Goal: Task Accomplishment & Management: Complete application form

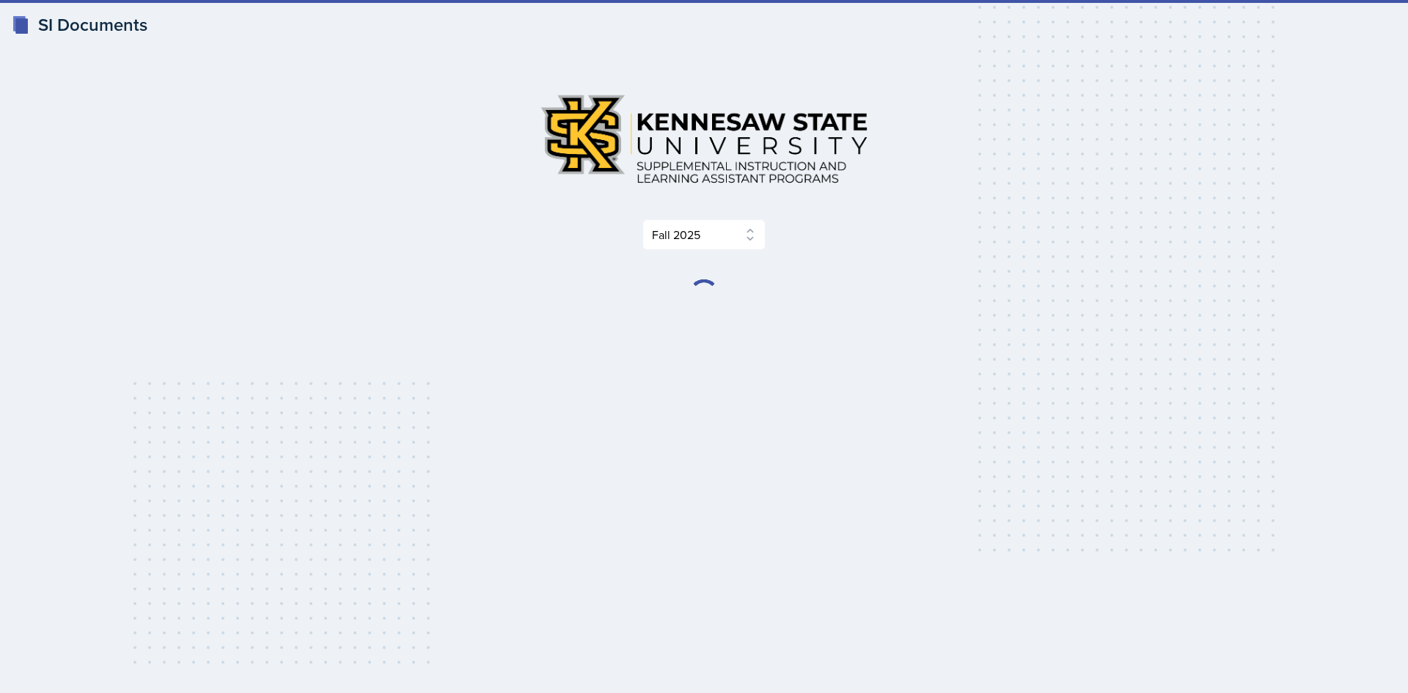
select select "2bed604d-1099-4043-b1bc-2365e8740244"
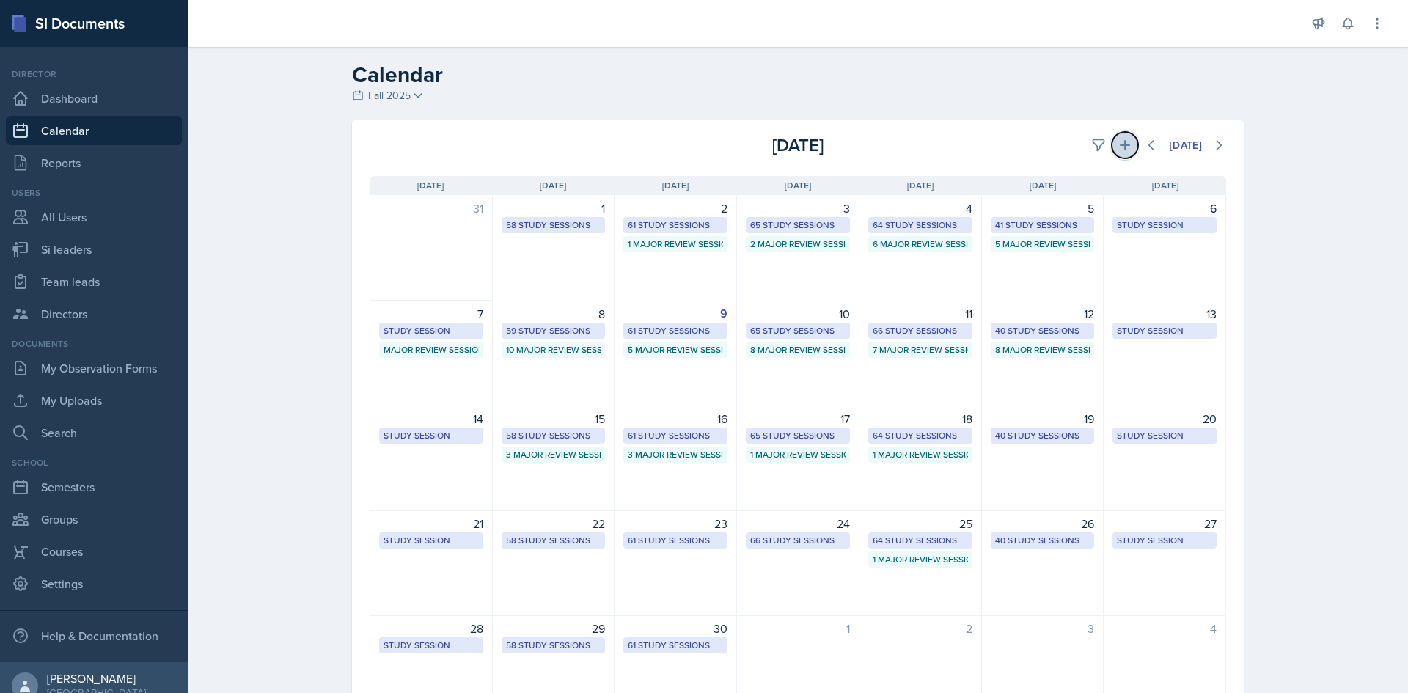
click at [1112, 141] on button at bounding box center [1125, 145] width 26 height 26
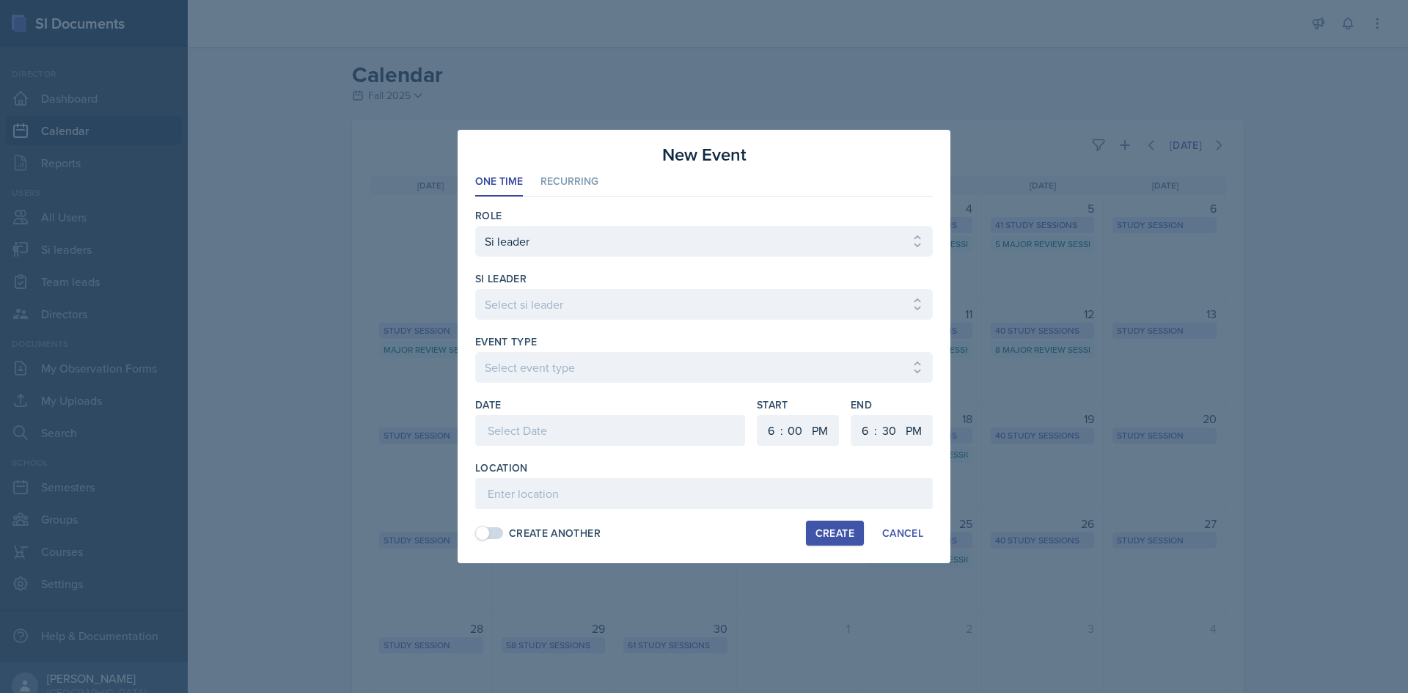
click at [543, 283] on div "si leader" at bounding box center [704, 278] width 458 height 15
click at [540, 301] on select "Select si leader [PERSON_NAME] [PERSON_NAME] [PERSON_NAME] [PERSON_NAME] [PERSO…" at bounding box center [704, 304] width 458 height 31
select select "2132751f-8efa-43a6-bfb7-8713c386ea1e"
click at [475, 289] on select "Select si leader [PERSON_NAME] [PERSON_NAME] [PERSON_NAME] [PERSON_NAME] [PERSO…" at bounding box center [704, 304] width 458 height 31
drag, startPoint x: 543, startPoint y: 353, endPoint x: 544, endPoint y: 362, distance: 9.6
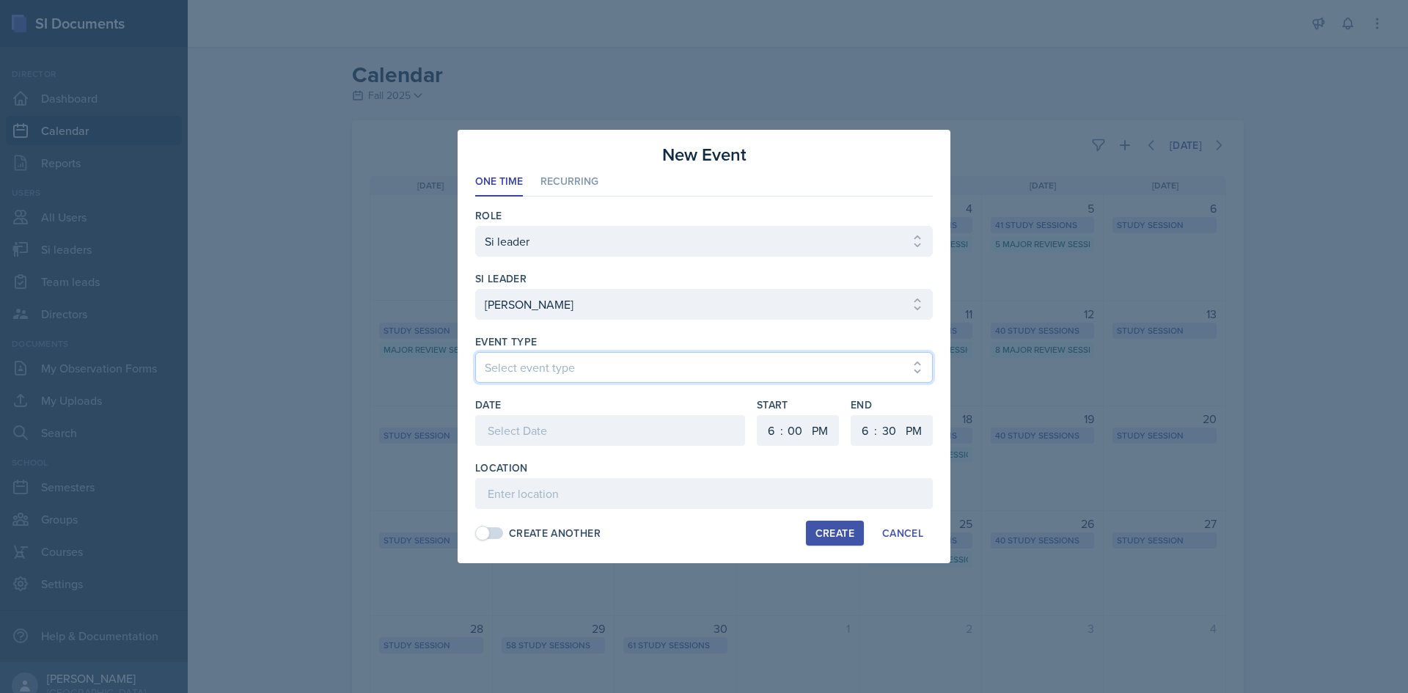
click at [543, 355] on select "Select event type Major Review Session Study Session" at bounding box center [704, 367] width 458 height 31
click at [475, 352] on select "Select event type Major Review Session Study Session" at bounding box center [704, 367] width 458 height 31
click at [555, 378] on select "Select event type Major Review Session Study Session" at bounding box center [704, 367] width 458 height 31
select select "66bb7cbf-e419-488b-a7ef-f63bc5f9ed04"
click at [475, 352] on select "Select event type Major Review Session Study Session" at bounding box center [704, 367] width 458 height 31
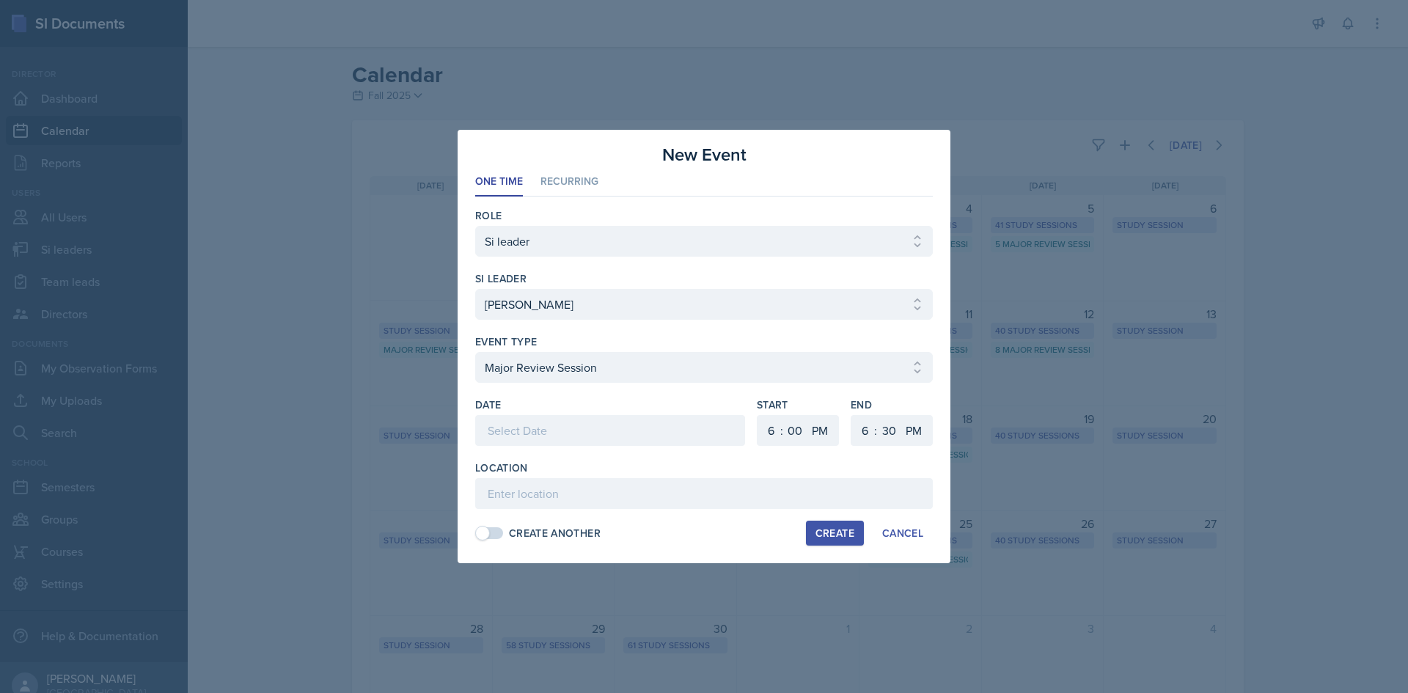
click at [543, 437] on div at bounding box center [610, 430] width 270 height 31
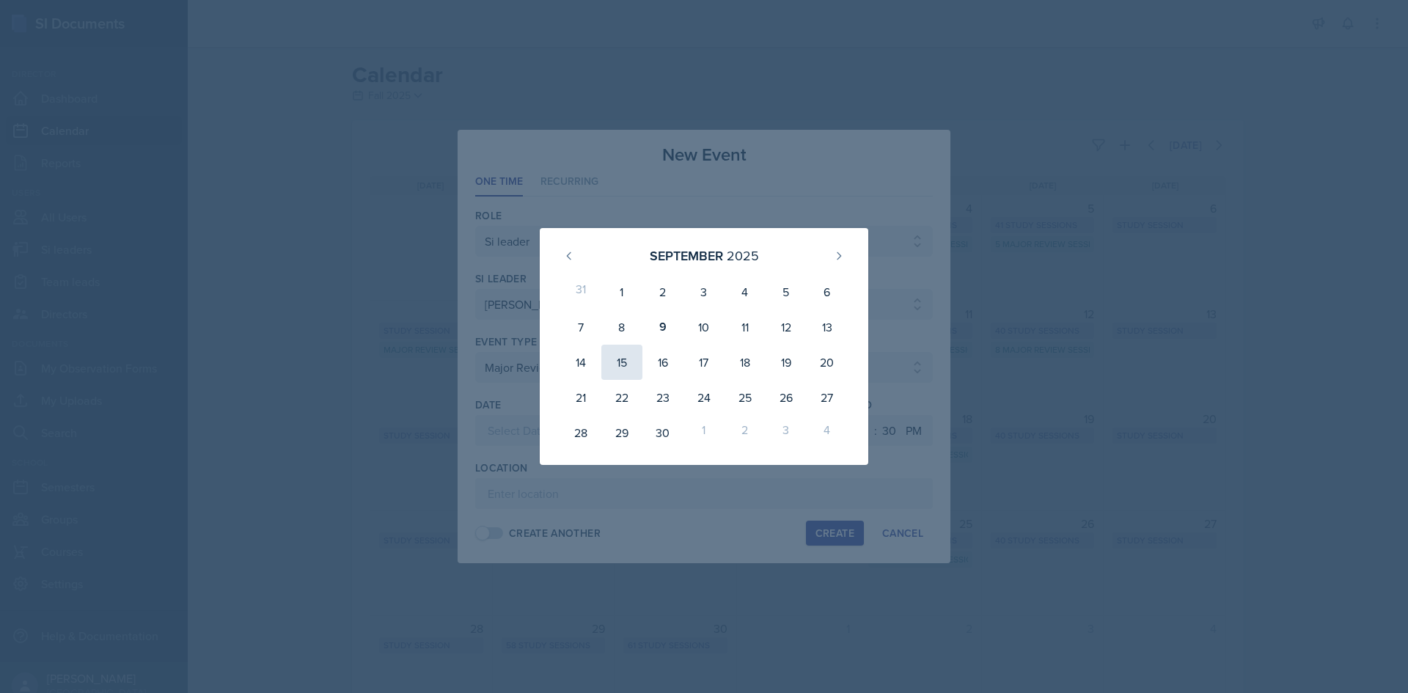
click at [629, 359] on div "15" at bounding box center [621, 362] width 41 height 35
type input "[DATE]"
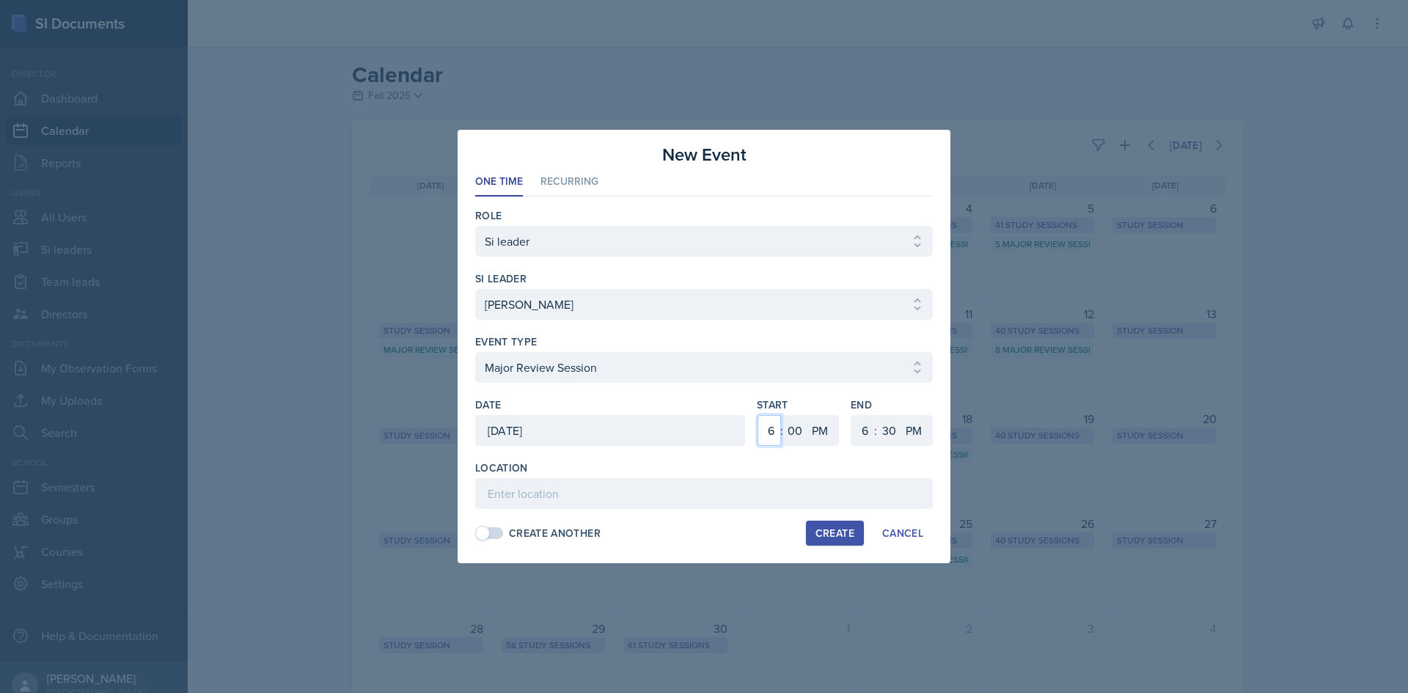
click at [771, 427] on select "1 2 3 4 5 6 7 8 9 10 11 12" at bounding box center [768, 430] width 23 height 31
select select "3"
click at [757, 415] on select "1 2 3 4 5 6 7 8 9 10 11 12" at bounding box center [768, 430] width 23 height 31
click at [856, 421] on select "1 2 3 4 5 6 7 8 9 10 11 12" at bounding box center [862, 430] width 23 height 31
select select "5"
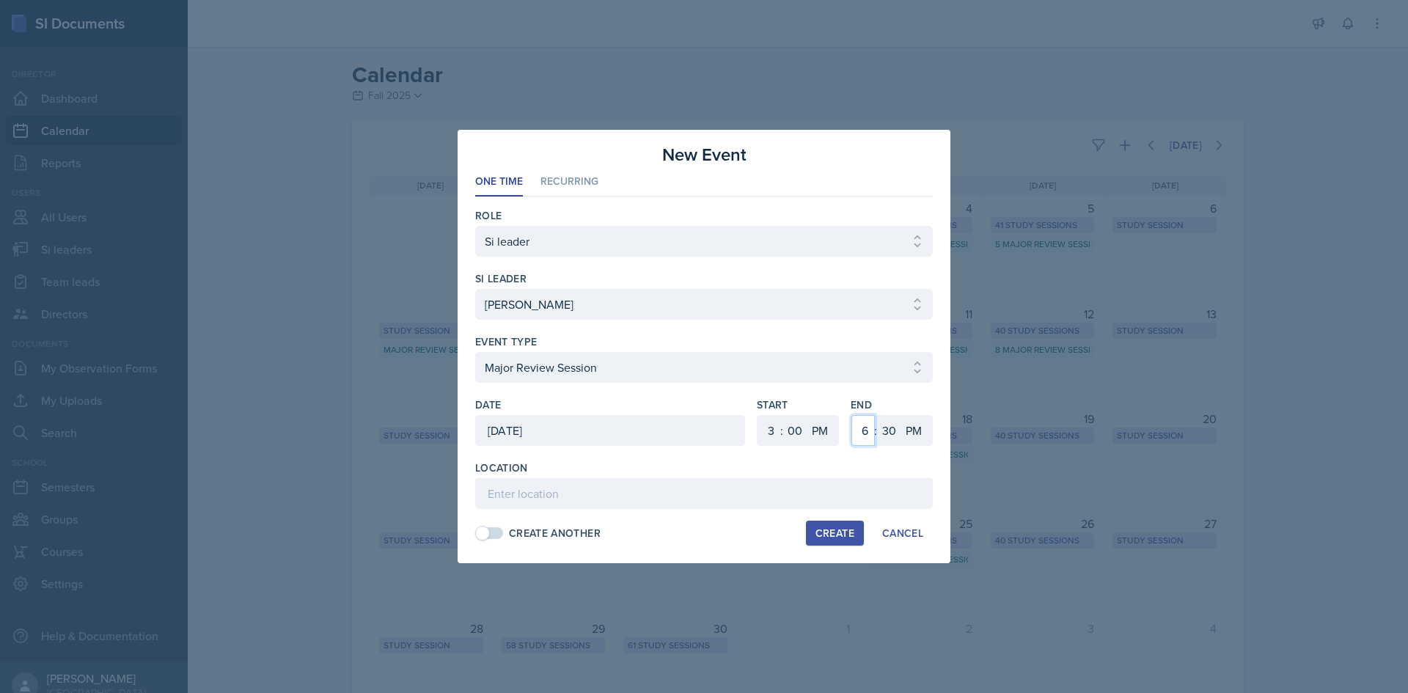
click at [851, 415] on select "1 2 3 4 5 6 7 8 9 10 11 12" at bounding box center [862, 430] width 23 height 31
click at [886, 425] on select "00 05 10 15 20 25 30 35 40 45 50 55" at bounding box center [888, 430] width 23 height 31
select select "0"
click at [877, 415] on select "00 05 10 15 20 25 30 35 40 45 50 55" at bounding box center [888, 430] width 23 height 31
click at [544, 480] on input at bounding box center [704, 493] width 458 height 31
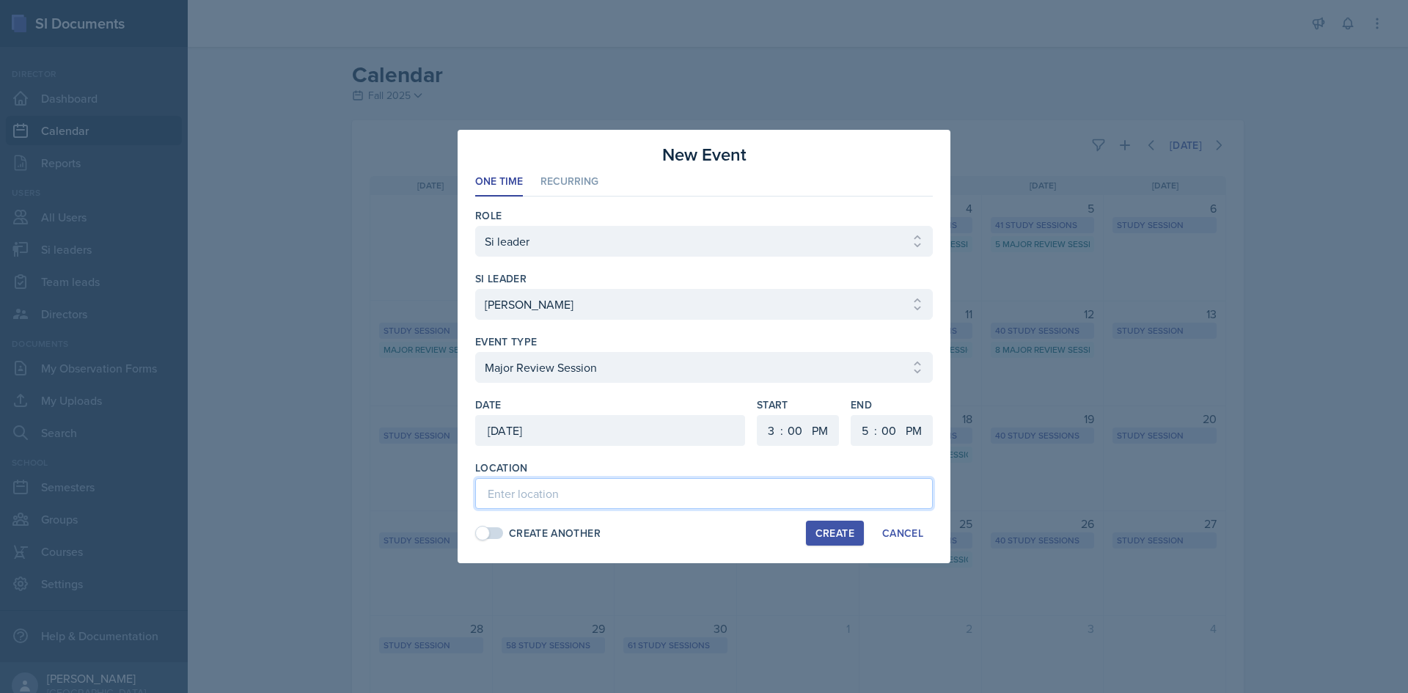
paste input "English Building 252"
type input "English Building 252"
click at [808, 529] on button "Create" at bounding box center [835, 533] width 58 height 25
select select
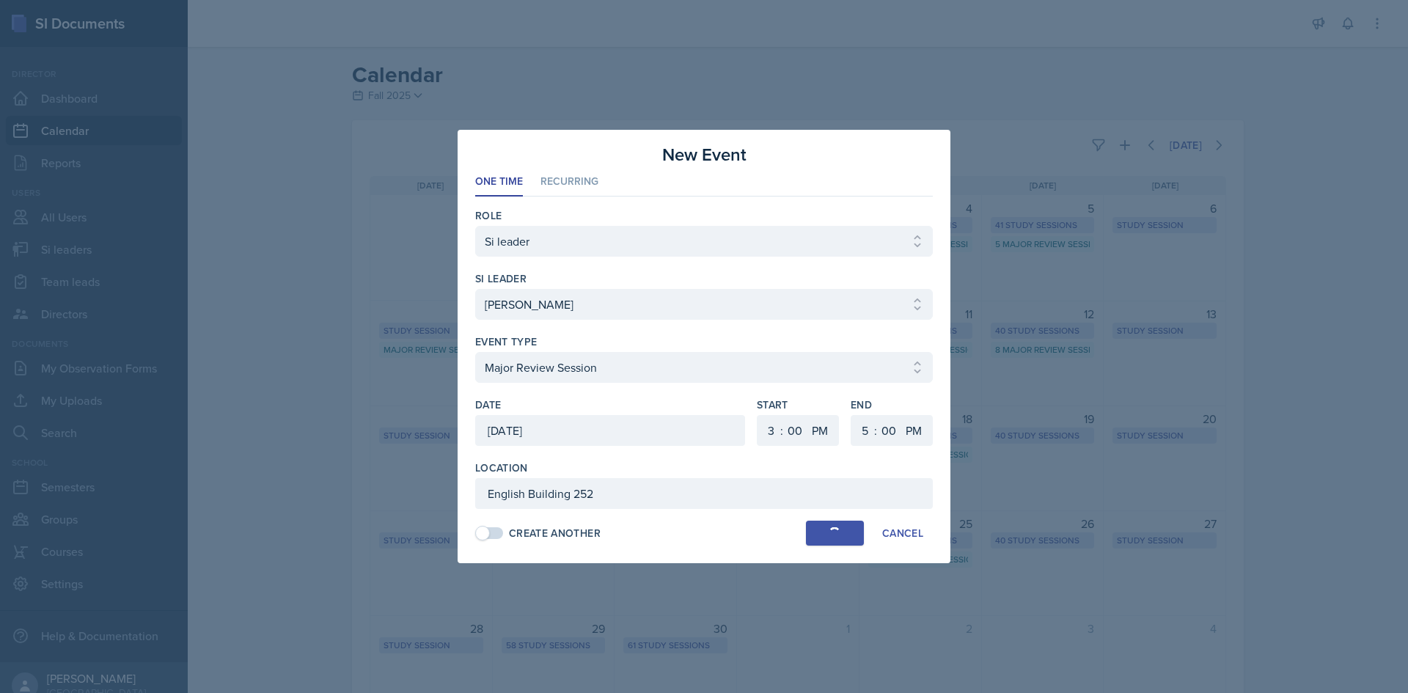
select select "6"
select select "30"
